Goal: Transaction & Acquisition: Purchase product/service

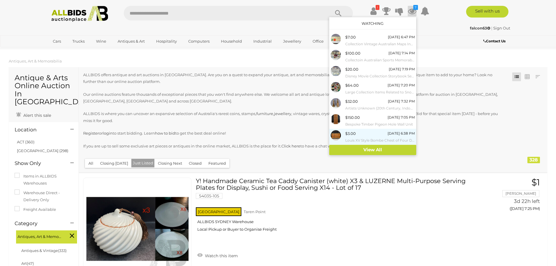
click at [352, 138] on small "Louis XV Style Bombe Chest of Four Drawers" at bounding box center [379, 140] width 69 height 6
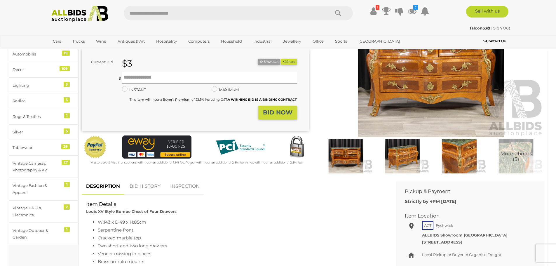
scroll to position [87, 0]
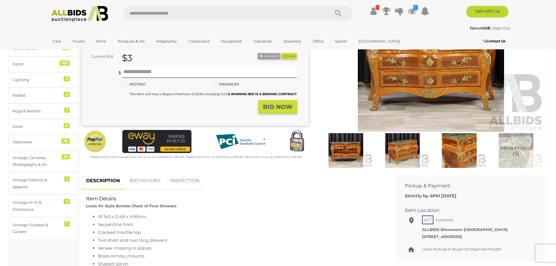
click at [139, 179] on link "BID HISTORY" at bounding box center [145, 180] width 40 height 17
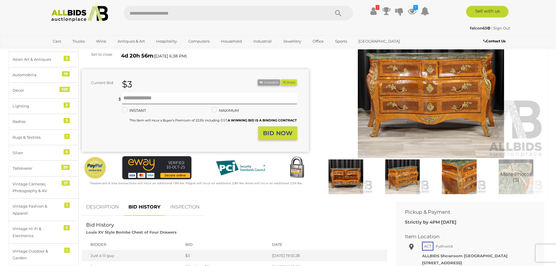
scroll to position [58, 0]
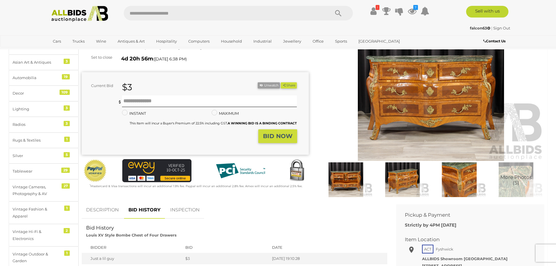
click at [339, 179] on img at bounding box center [346, 179] width 54 height 35
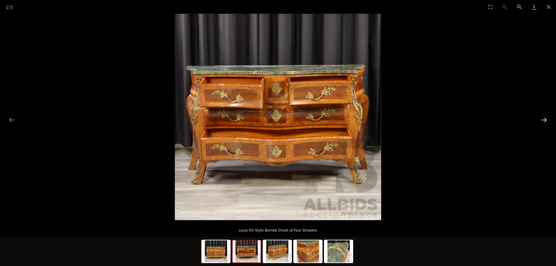
click at [542, 118] on button "Next slide" at bounding box center [543, 119] width 12 height 11
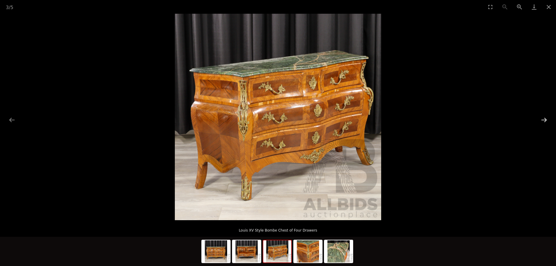
click at [542, 118] on button "Next slide" at bounding box center [543, 119] width 12 height 11
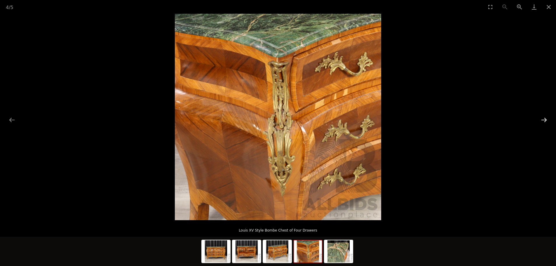
click at [542, 118] on button "Next slide" at bounding box center [543, 119] width 12 height 11
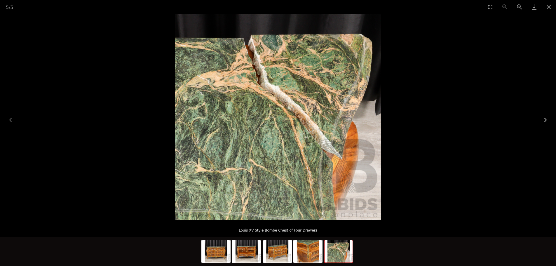
click at [542, 118] on button "Next slide" at bounding box center [543, 119] width 12 height 11
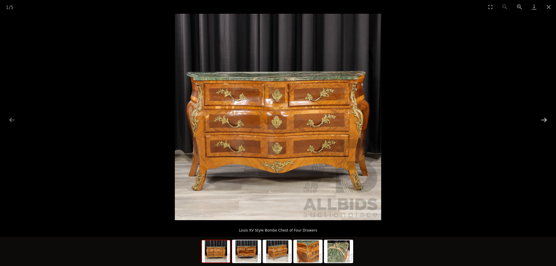
click at [542, 118] on button "Next slide" at bounding box center [543, 119] width 12 height 11
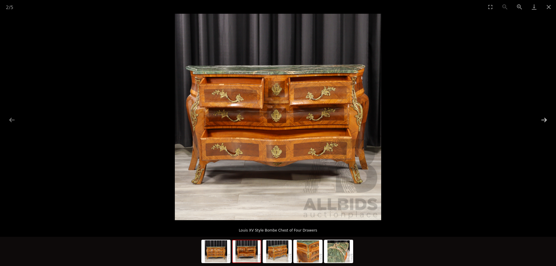
click at [542, 118] on button "Next slide" at bounding box center [543, 119] width 12 height 11
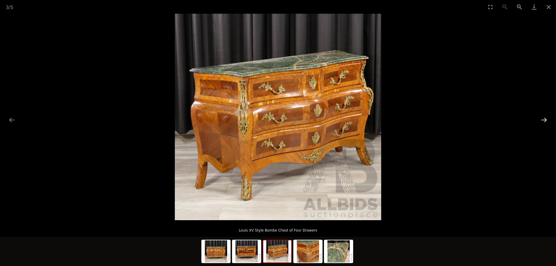
click at [542, 118] on button "Next slide" at bounding box center [543, 119] width 12 height 11
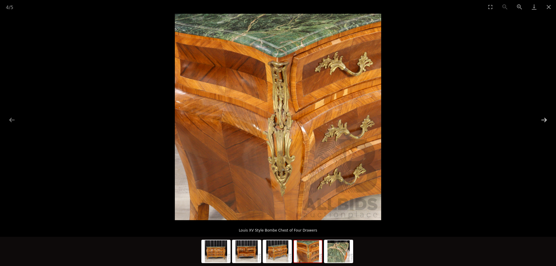
click at [542, 118] on button "Next slide" at bounding box center [543, 119] width 12 height 11
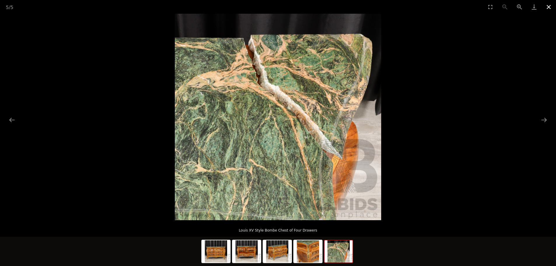
click at [549, 4] on button "Close gallery" at bounding box center [548, 7] width 15 height 14
